Goal: Check status

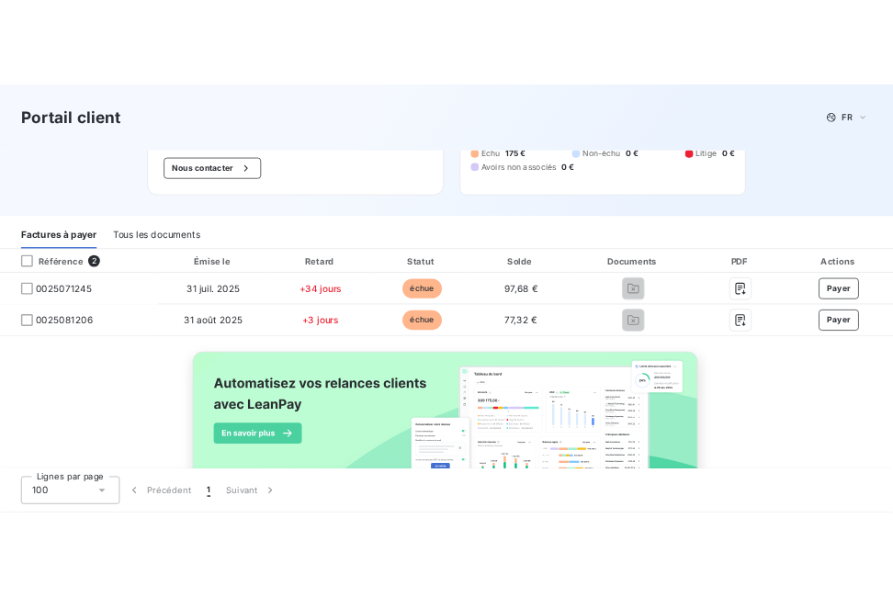
scroll to position [215, 0]
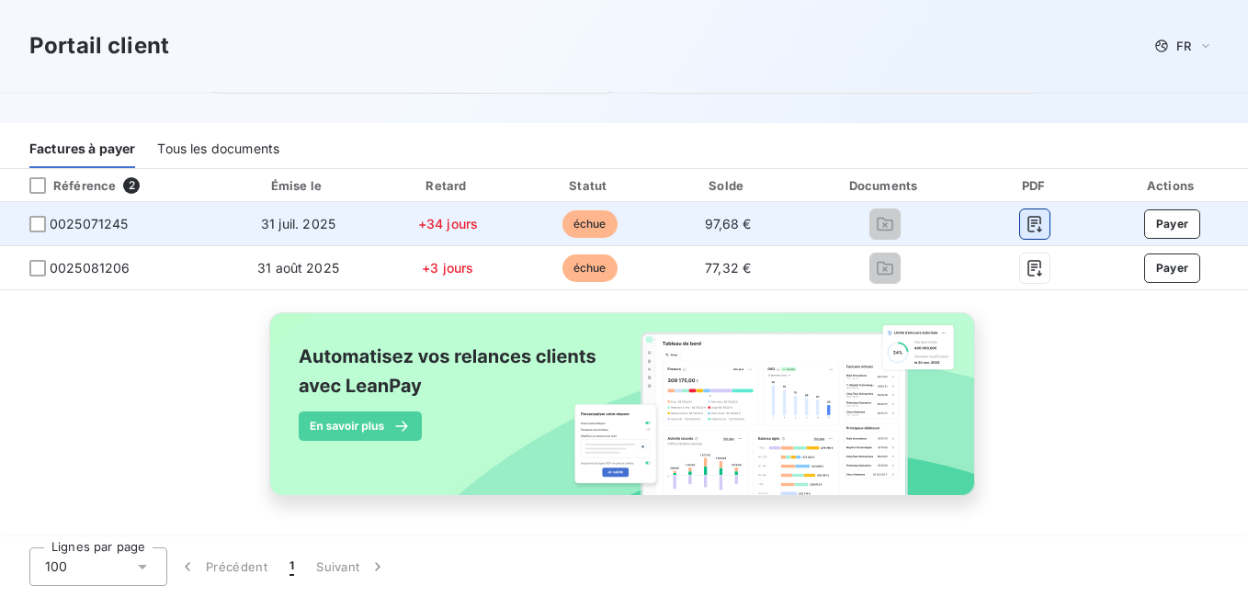
click at [1028, 227] on icon "button" at bounding box center [1035, 224] width 14 height 17
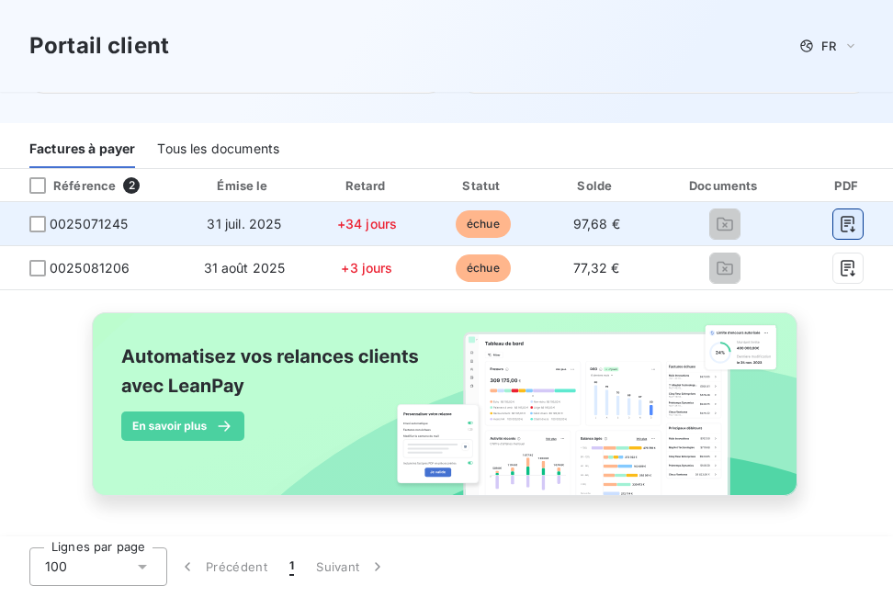
click at [846, 225] on icon "button" at bounding box center [848, 224] width 18 height 18
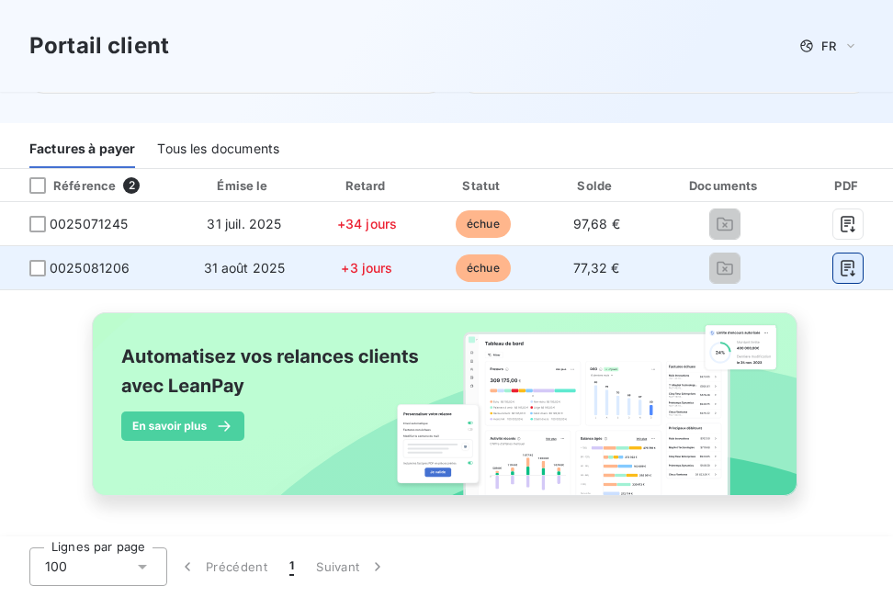
click at [841, 267] on icon "button" at bounding box center [848, 268] width 14 height 17
